Goal: Find specific page/section: Find specific page/section

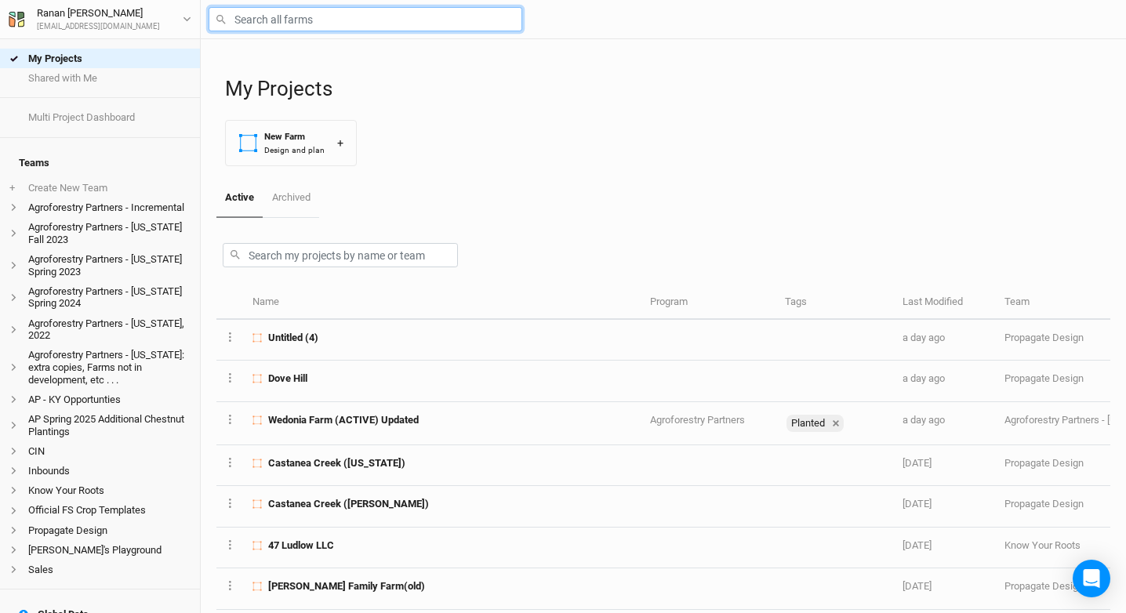
click at [347, 18] on input "text" at bounding box center [366, 19] width 314 height 24
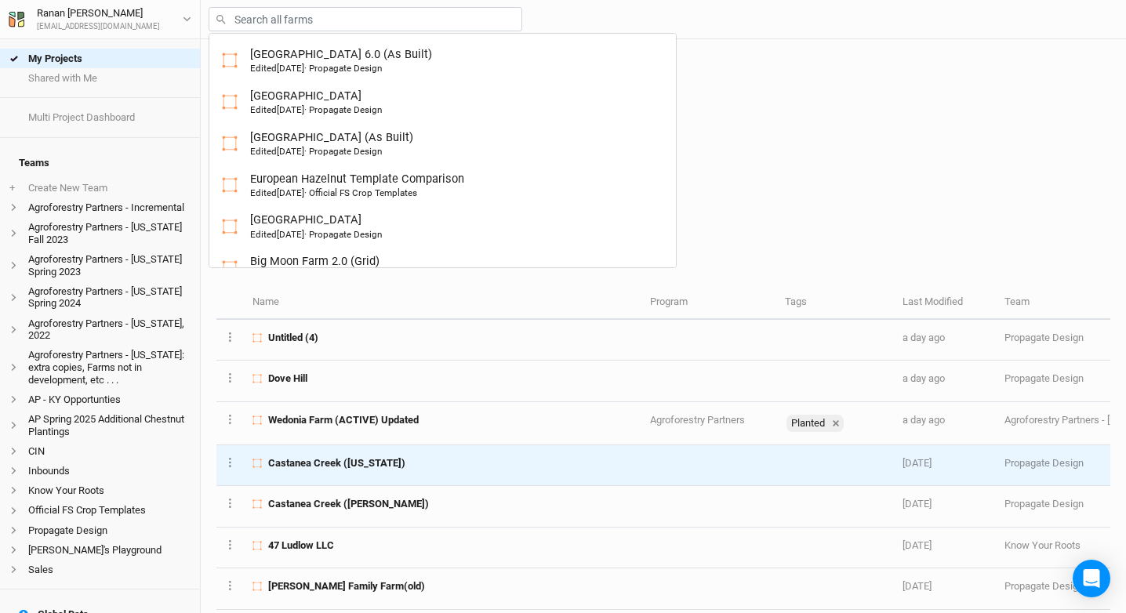
click at [370, 455] on td "Castanea Creek ([US_STATE])" at bounding box center [442, 465] width 397 height 41
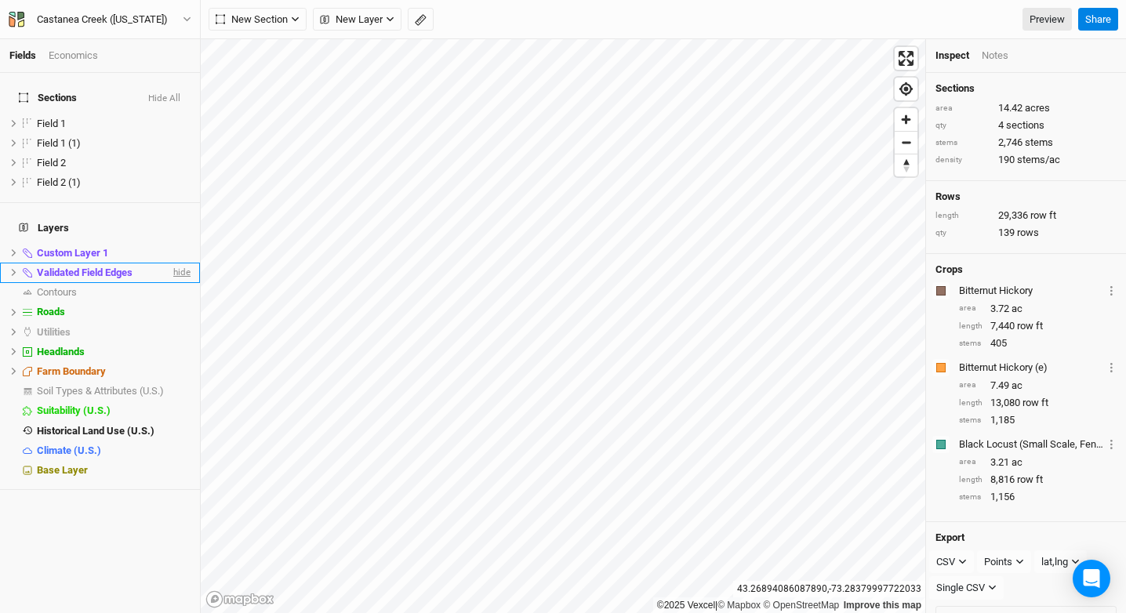
click at [170, 263] on span "hide" at bounding box center [180, 273] width 20 height 20
click at [170, 243] on span "hide" at bounding box center [180, 253] width 20 height 20
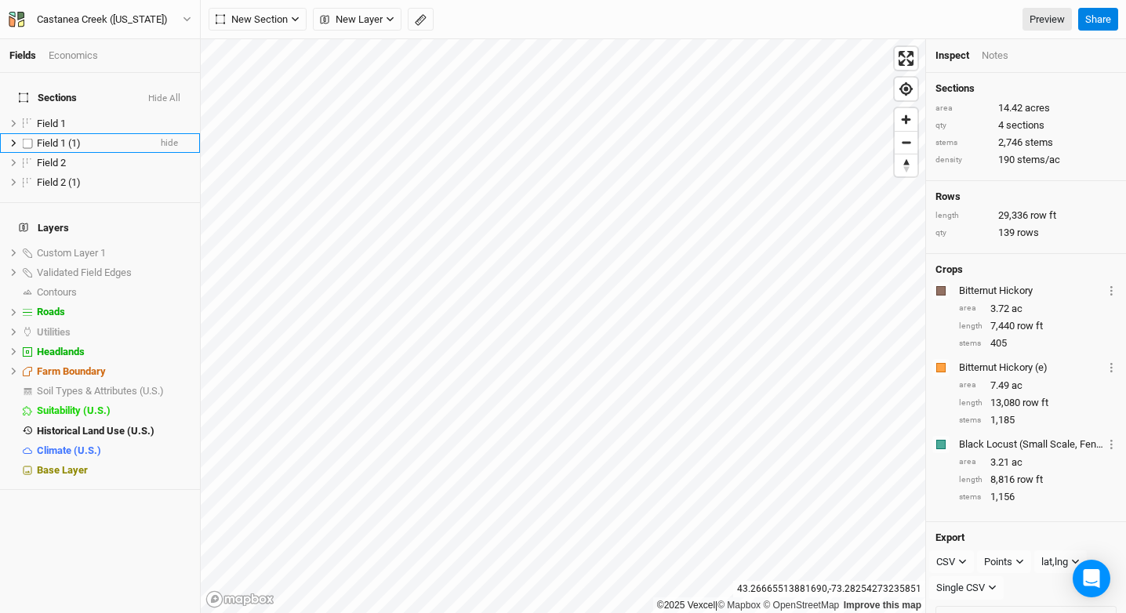
click at [78, 137] on span "Field 1 (1)" at bounding box center [59, 143] width 44 height 12
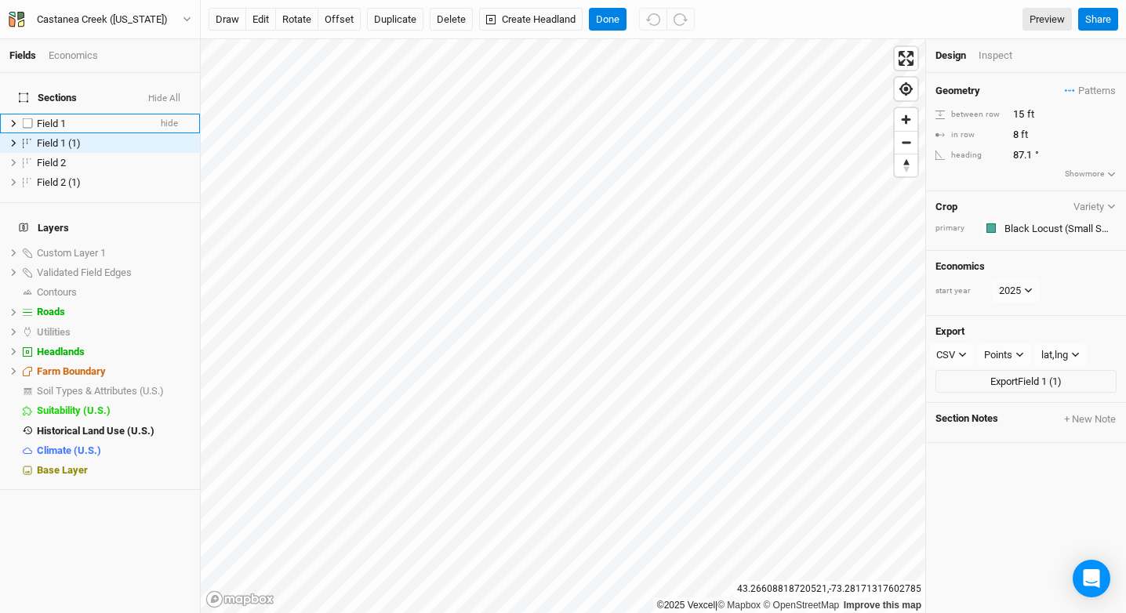
click at [84, 118] on div "Field 1" at bounding box center [92, 124] width 111 height 13
click at [77, 157] on div "Field 2" at bounding box center [92, 163] width 111 height 13
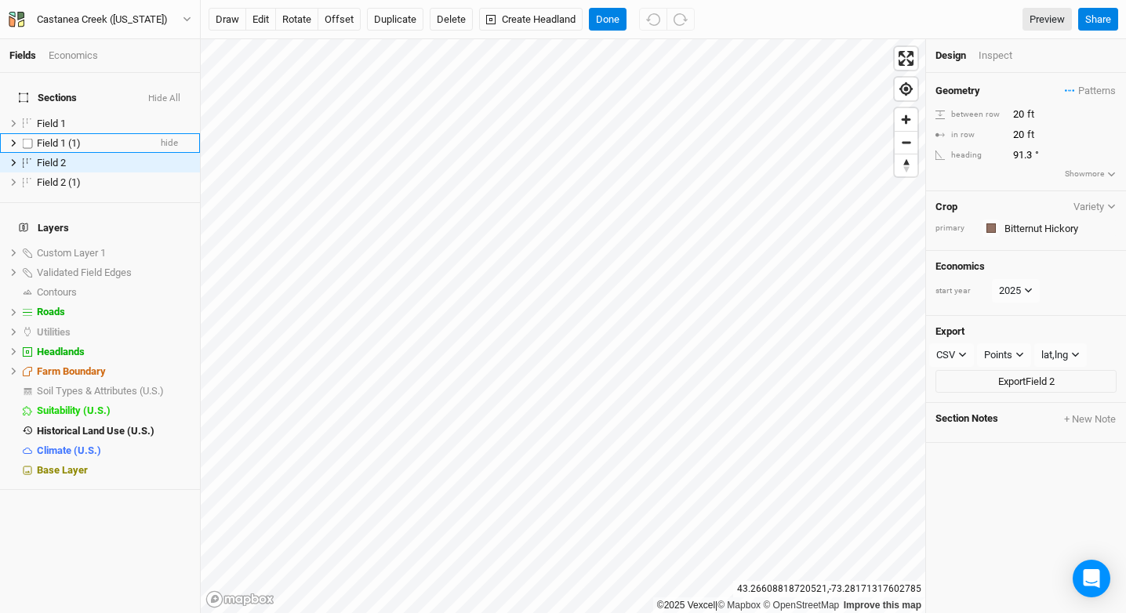
click at [78, 133] on li "Field 1 (1) hide" at bounding box center [100, 143] width 200 height 20
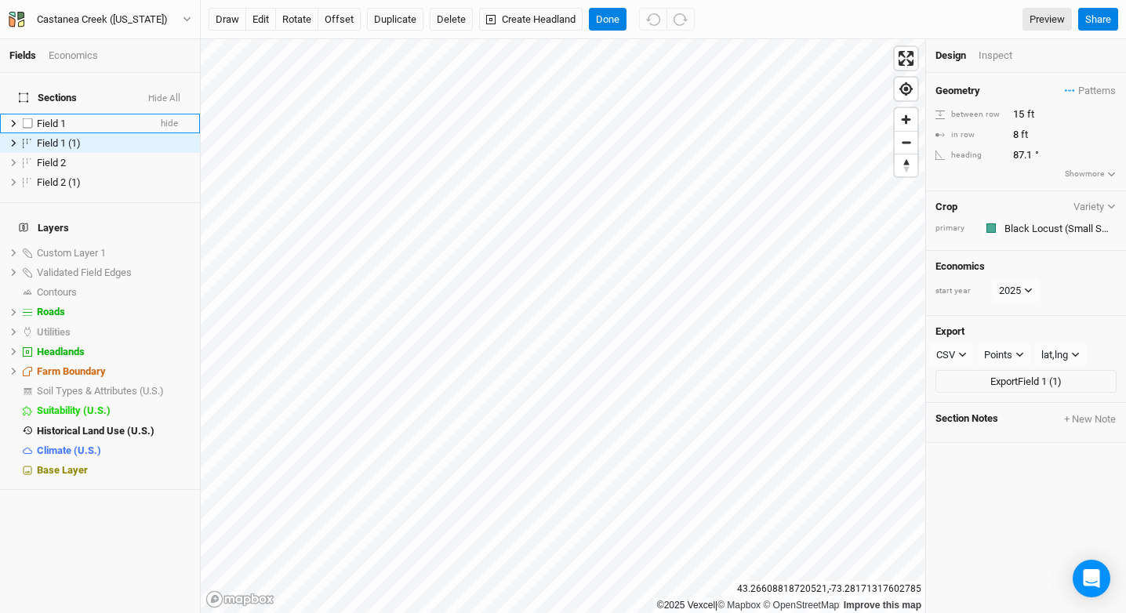
click at [77, 118] on div "Field 1" at bounding box center [92, 124] width 111 height 13
click at [73, 118] on div "Field 1" at bounding box center [92, 124] width 111 height 13
click at [615, 31] on div "draw edit rotate offset Duplicate Delete Create Headland Done Preview Share" at bounding box center [663, 19] width 925 height 39
click at [613, 21] on button "Done" at bounding box center [608, 20] width 38 height 24
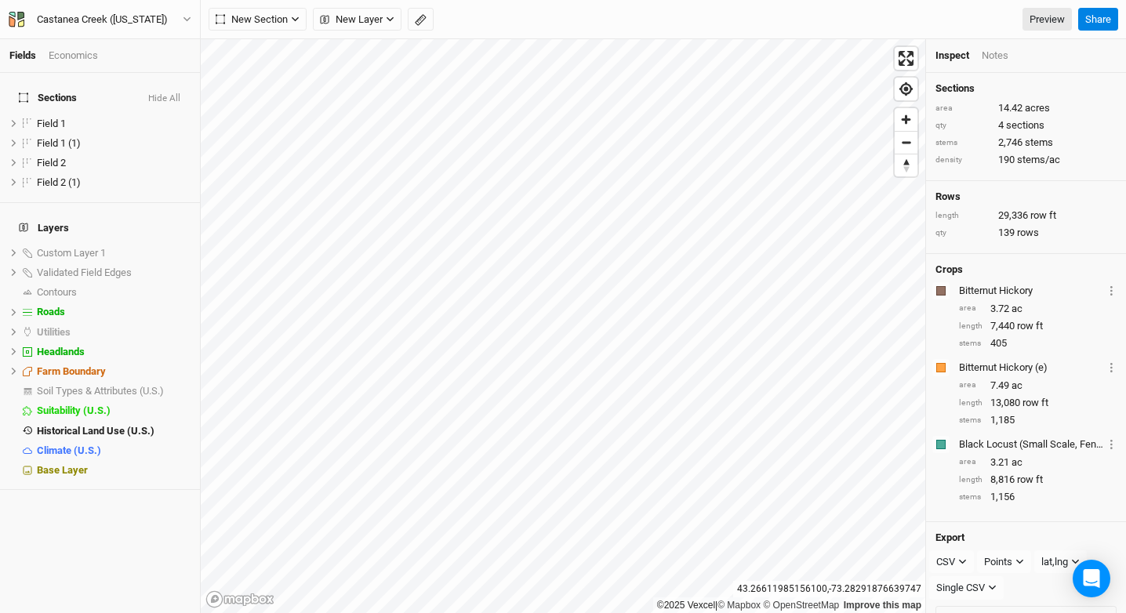
click at [155, 82] on h4 "Sections Hide All" at bounding box center [99, 97] width 181 height 31
click at [157, 93] on button "Hide All" at bounding box center [164, 98] width 34 height 11
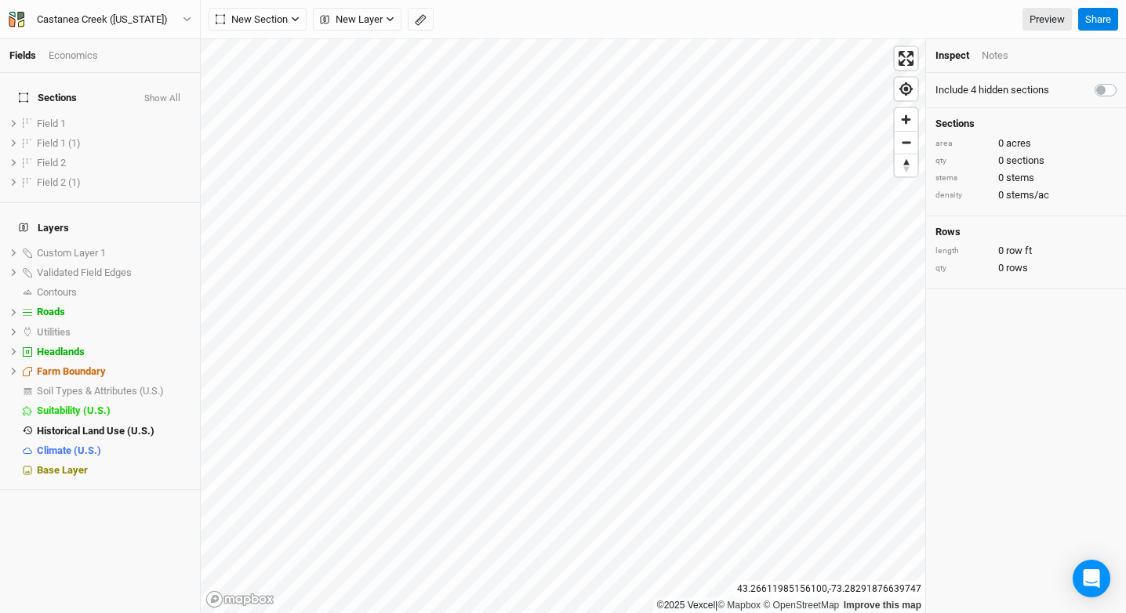
click at [166, 93] on button "Show All" at bounding box center [162, 98] width 38 height 11
